Goal: Find specific page/section

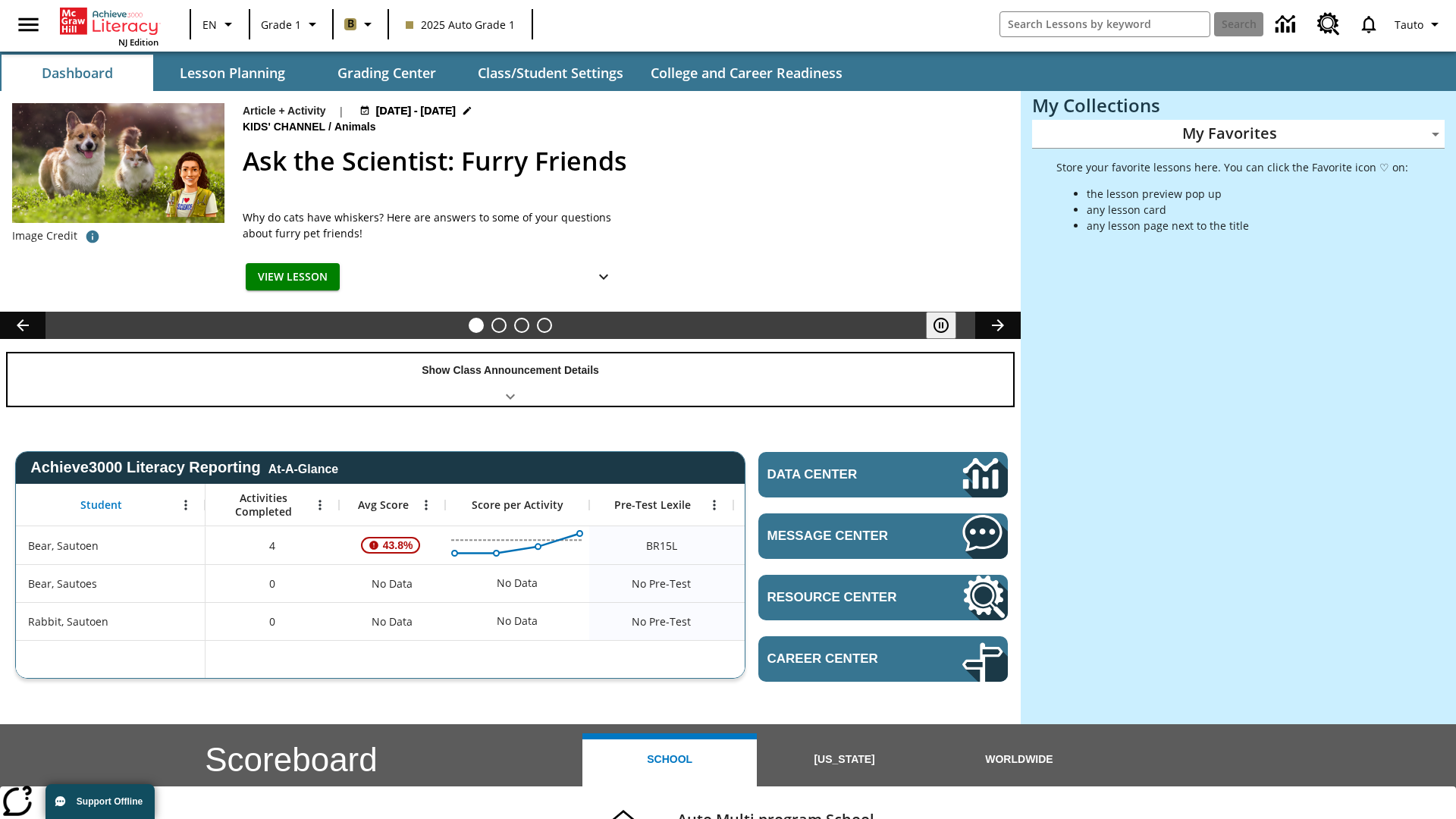
click at [510, 379] on div "Show Class Announcement Details" at bounding box center [510, 379] width 1006 height 52
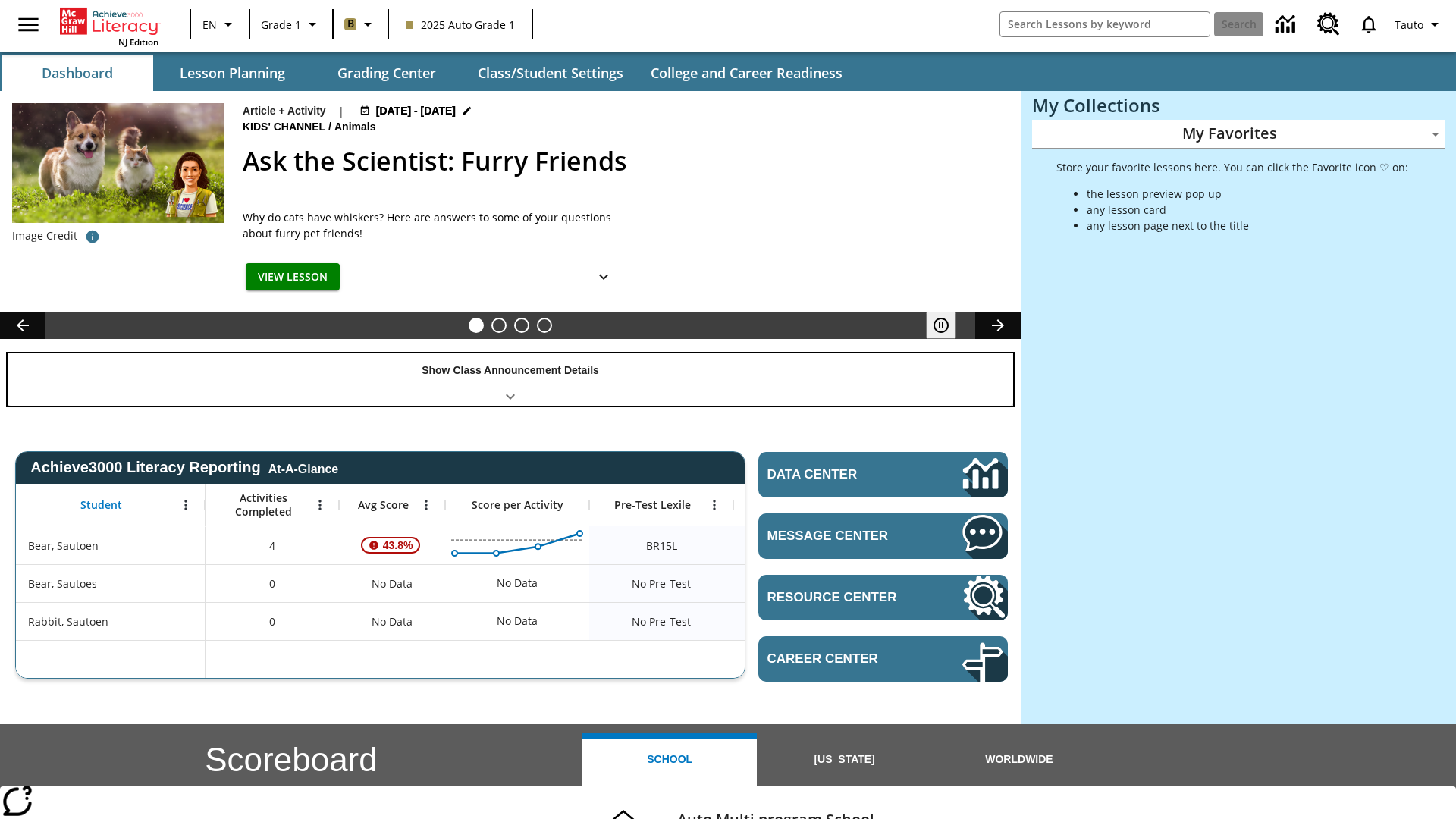
click at [510, 379] on div "Show Class Announcement Details" at bounding box center [510, 379] width 1006 height 52
